Goal: Information Seeking & Learning: Learn about a topic

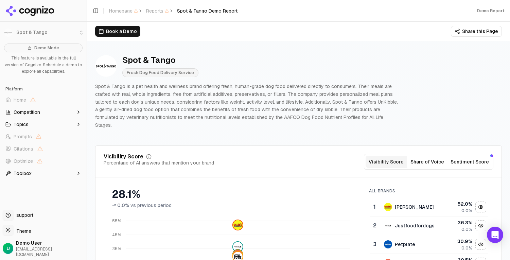
click at [484, 30] on button "Share this Page" at bounding box center [476, 31] width 51 height 11
click at [411, 79] on div "Spot & Tango Fresh Dog Food Delivery Service Spot & Tango is a pet health and w…" at bounding box center [298, 91] width 407 height 85
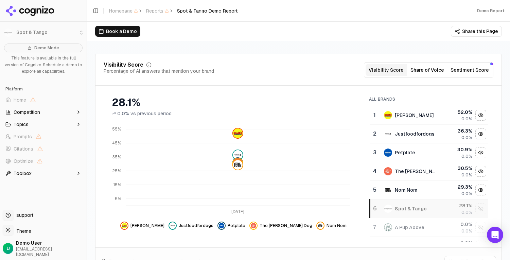
scroll to position [92, 0]
click at [435, 63] on button "Share of Voice" at bounding box center [427, 69] width 41 height 12
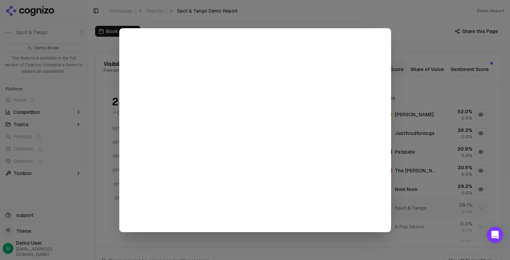
click at [405, 48] on div at bounding box center [255, 130] width 510 height 260
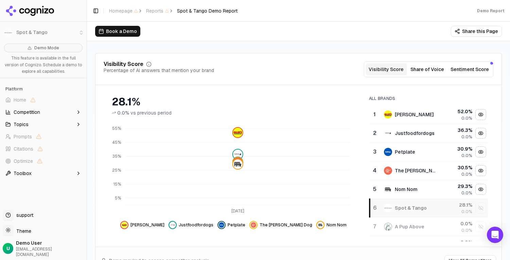
click at [462, 64] on button "Sentiment Score" at bounding box center [470, 69] width 44 height 12
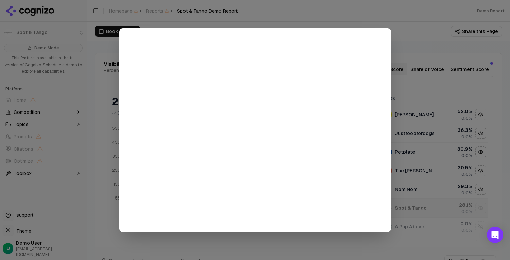
click at [412, 44] on div at bounding box center [255, 130] width 510 height 260
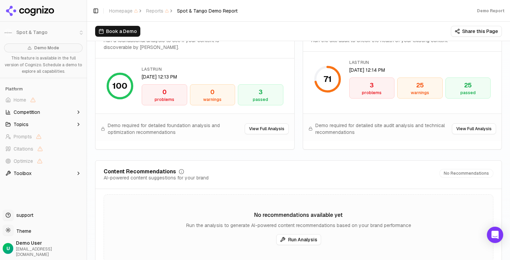
scroll to position [1025, 0]
click at [462, 123] on button "View Full Analysis" at bounding box center [474, 128] width 44 height 11
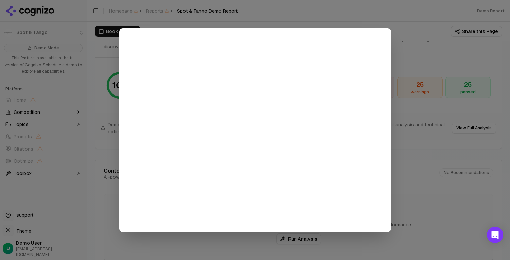
click at [425, 144] on div at bounding box center [255, 130] width 510 height 260
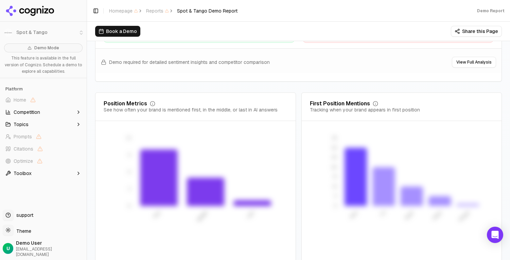
scroll to position [1381, 0]
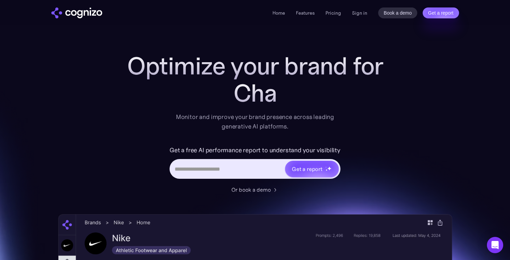
drag, startPoint x: 107, startPoint y: 14, endPoint x: 64, endPoint y: 14, distance: 42.8
click at [64, 14] on div "Home Features Pricing Book a demo Get a report Sign in Book a demo Get a report" at bounding box center [255, 12] width 408 height 11
